Goal: Check status: Check status

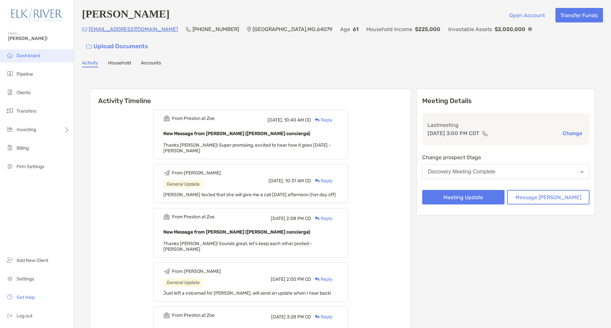
click at [34, 61] on li "Dashboard" at bounding box center [37, 55] width 74 height 13
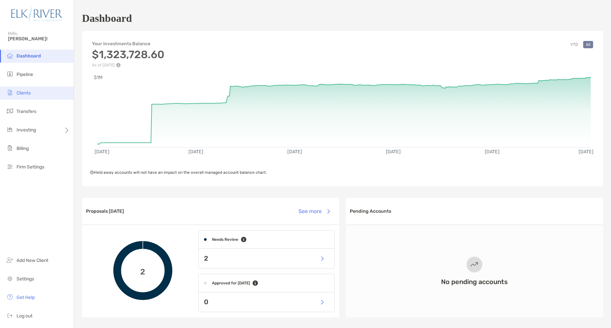
click at [43, 97] on li "Clients" at bounding box center [37, 93] width 74 height 13
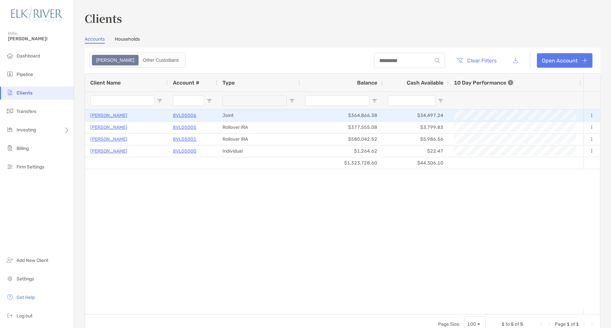
click at [183, 116] on p "8VL05006" at bounding box center [184, 115] width 23 height 8
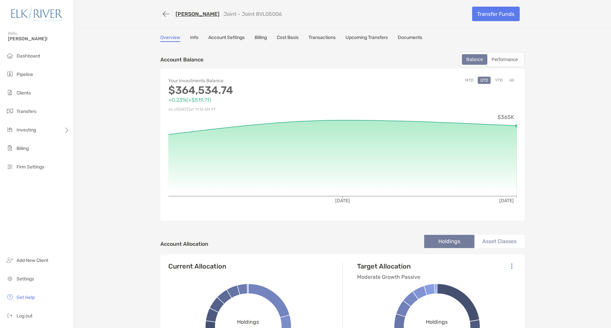
click at [503, 64] on div "Balance Performance" at bounding box center [492, 59] width 65 height 15
click at [505, 62] on div "Performance" at bounding box center [505, 59] width 34 height 9
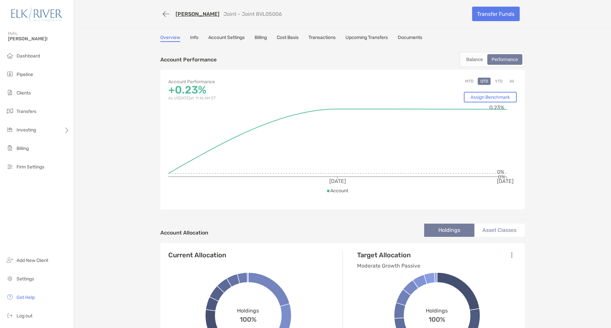
click at [497, 82] on button "YTD" at bounding box center [498, 81] width 13 height 7
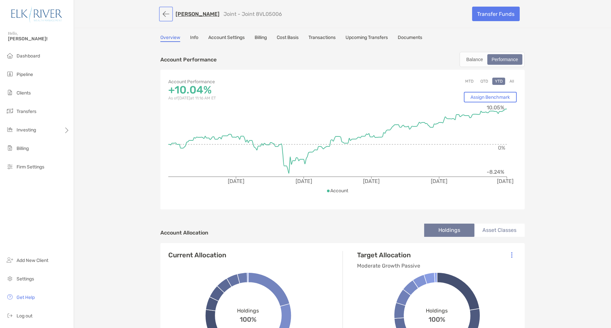
click at [162, 16] on button "button" at bounding box center [165, 14] width 11 height 12
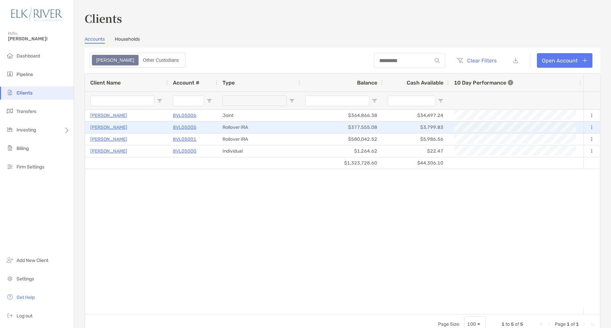
click at [178, 127] on p "8VL05005" at bounding box center [184, 127] width 23 height 8
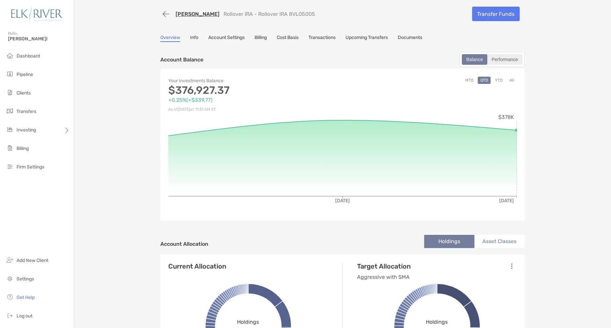
click at [499, 56] on div "Performance" at bounding box center [505, 59] width 34 height 9
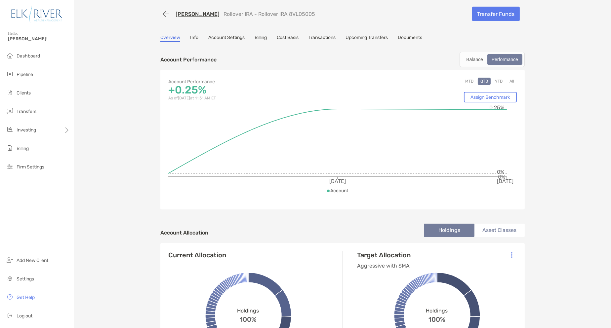
click at [492, 79] on button "YTD" at bounding box center [498, 81] width 13 height 7
